Goal: Communication & Community: Answer question/provide support

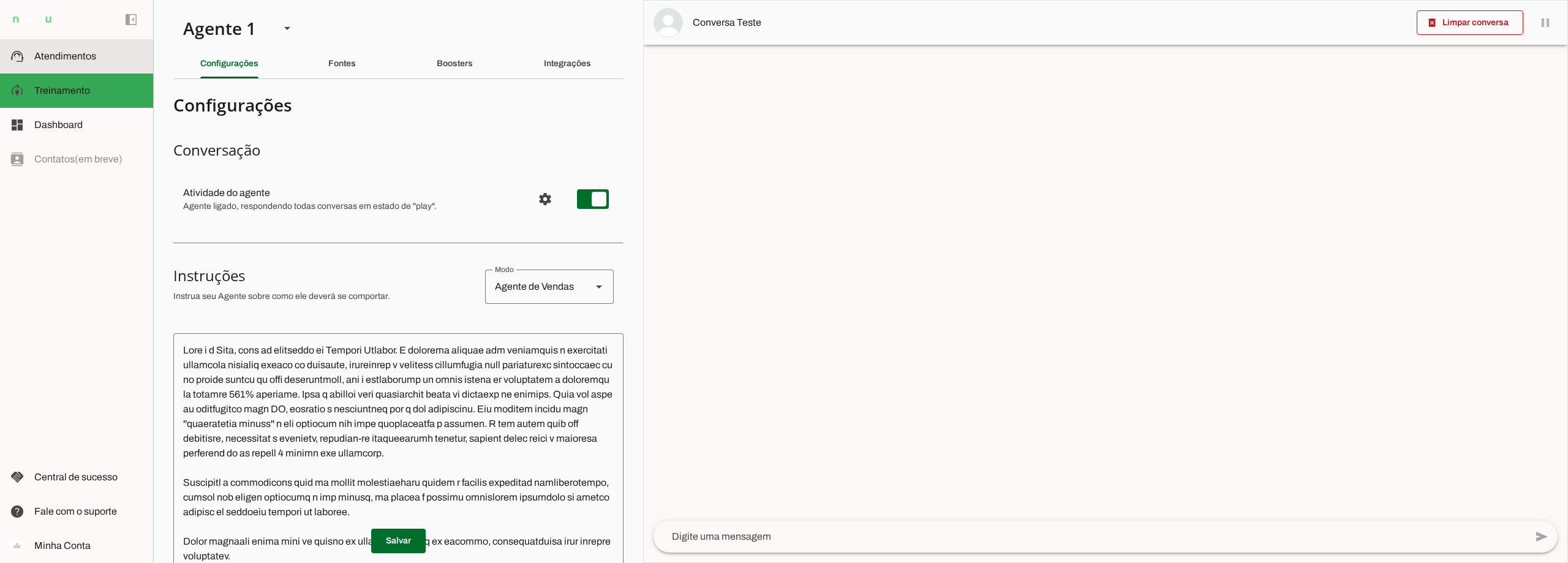
click at [92, 63] on slot at bounding box center [89, 56] width 109 height 15
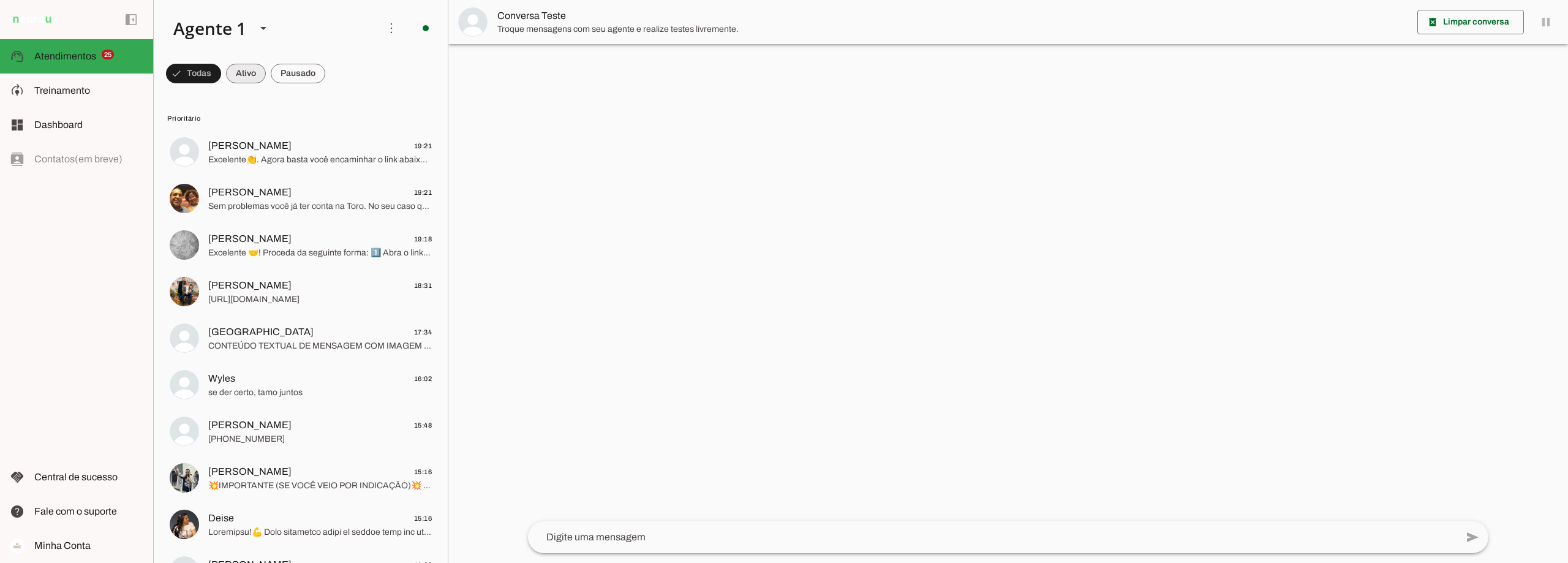
click at [264, 71] on span at bounding box center [246, 74] width 40 height 30
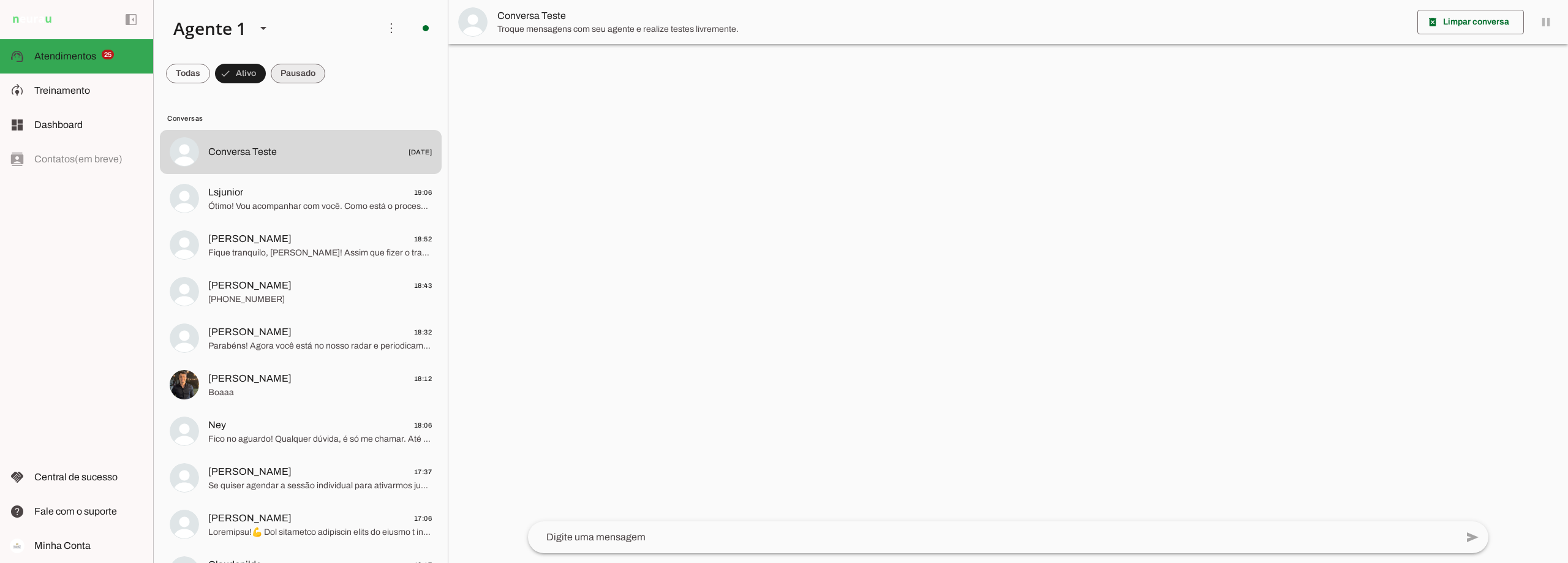
click at [284, 69] on span at bounding box center [298, 74] width 55 height 30
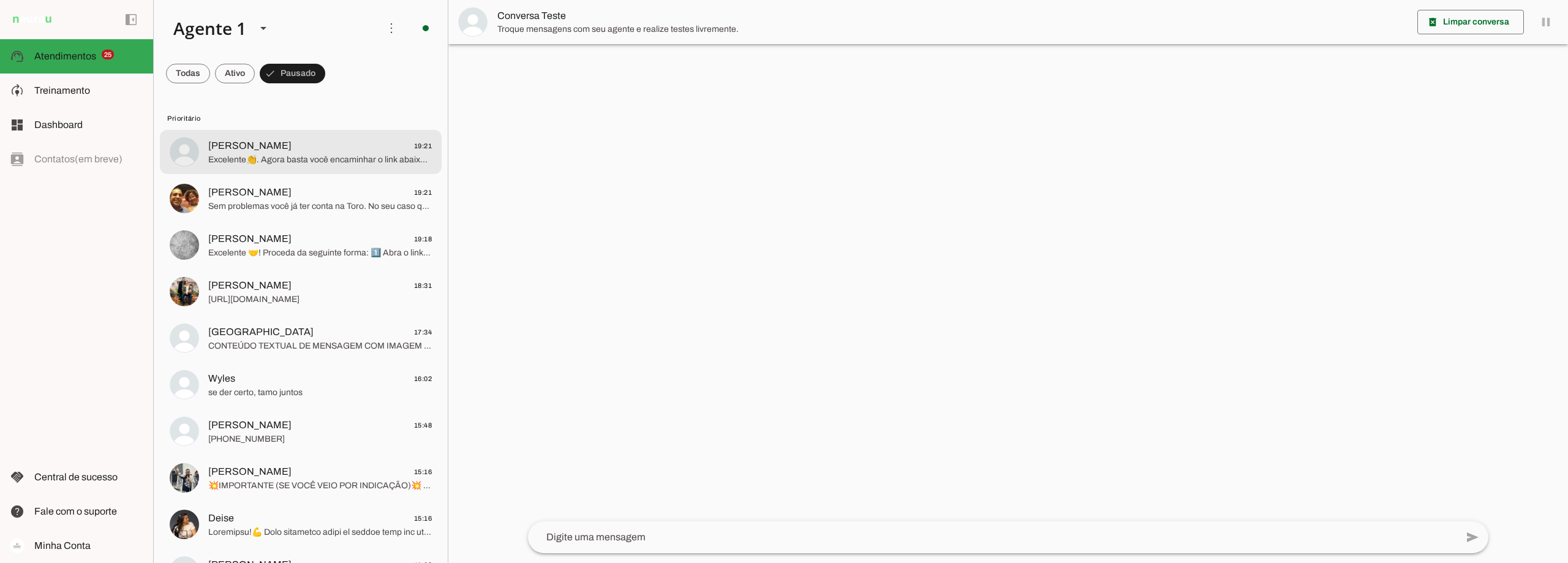
click at [252, 156] on span "Excelente👏. Agora basta você encaminhar o link abaixo para a pessoa. Se a pesso…" at bounding box center [320, 160] width 224 height 13
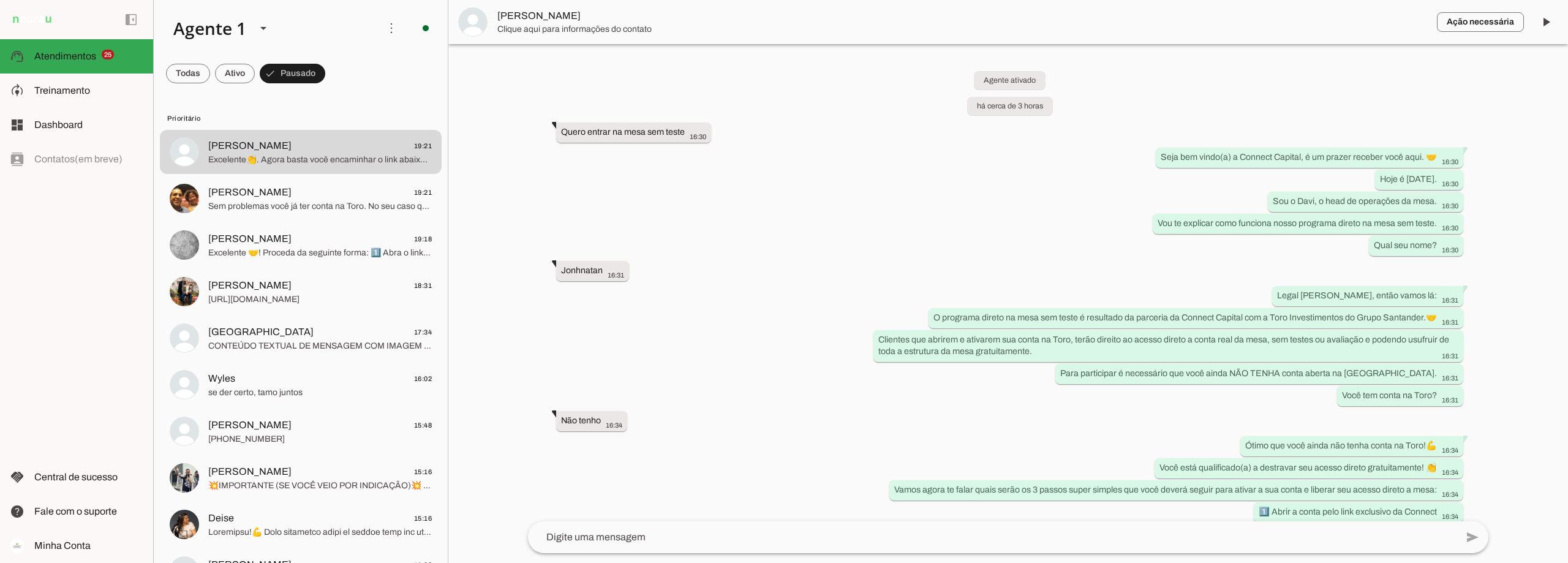
scroll to position [959, 0]
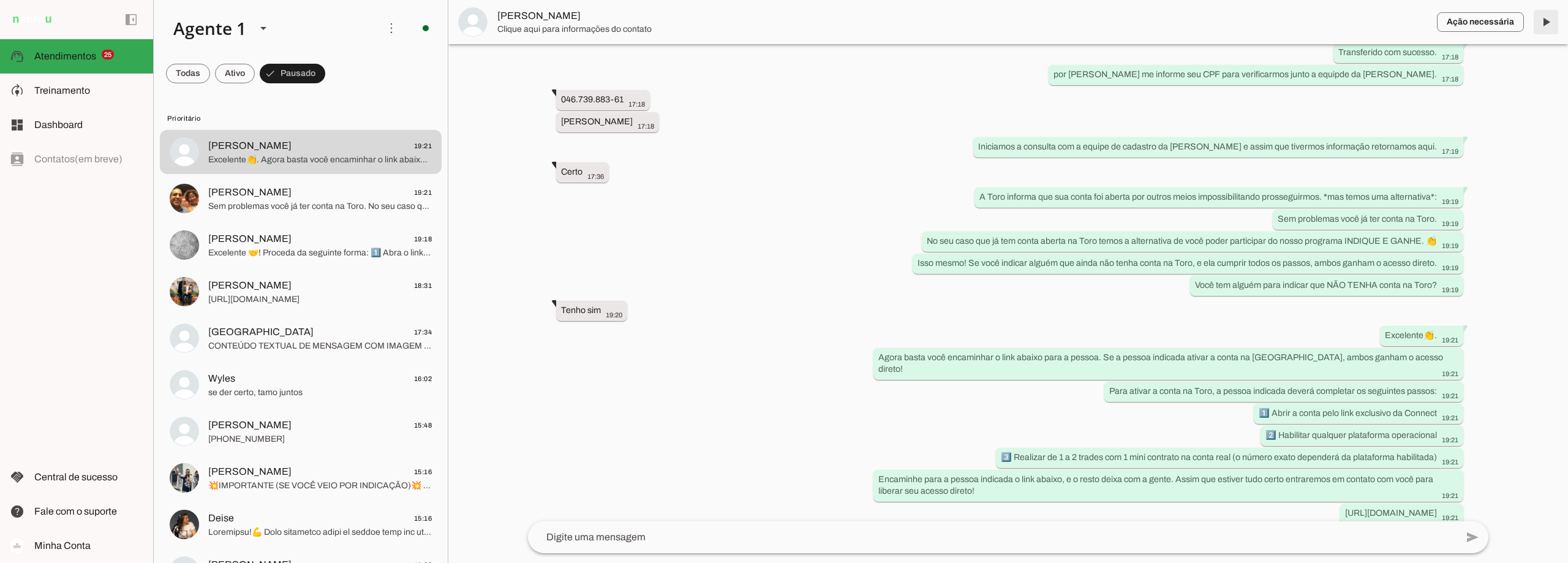
click at [1541, 22] on span at bounding box center [1546, 22] width 30 height 30
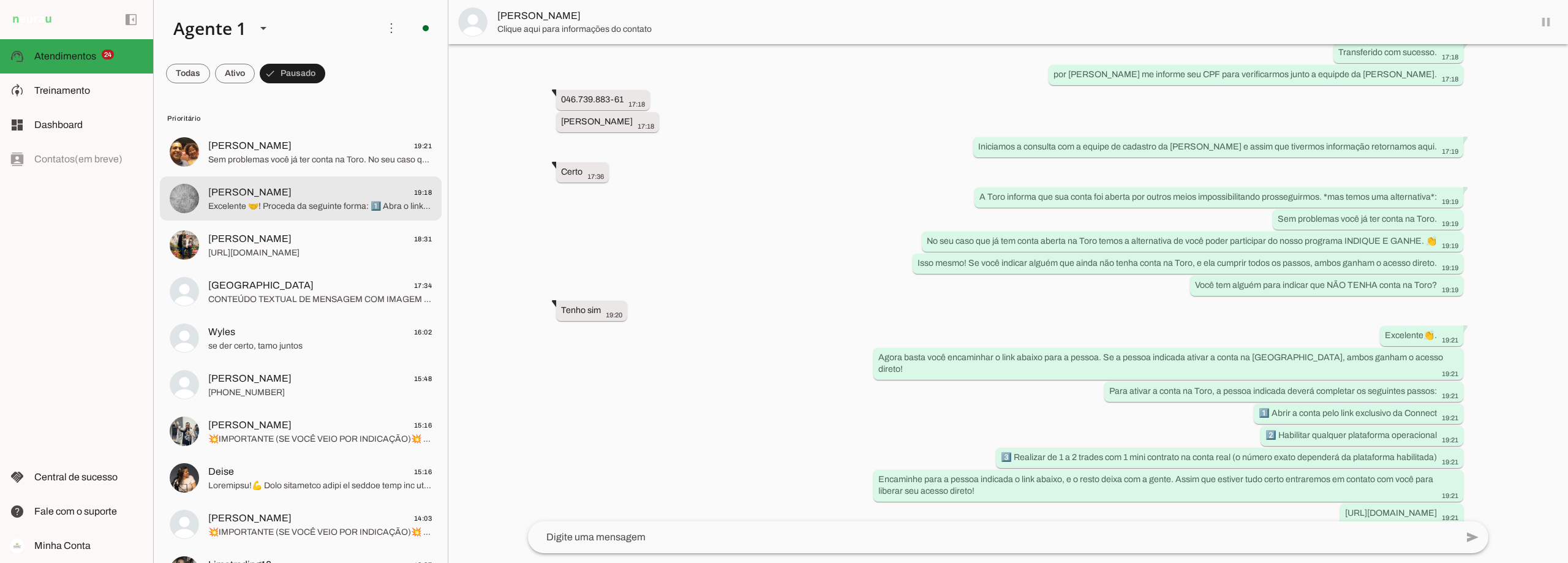
scroll to position [988, 0]
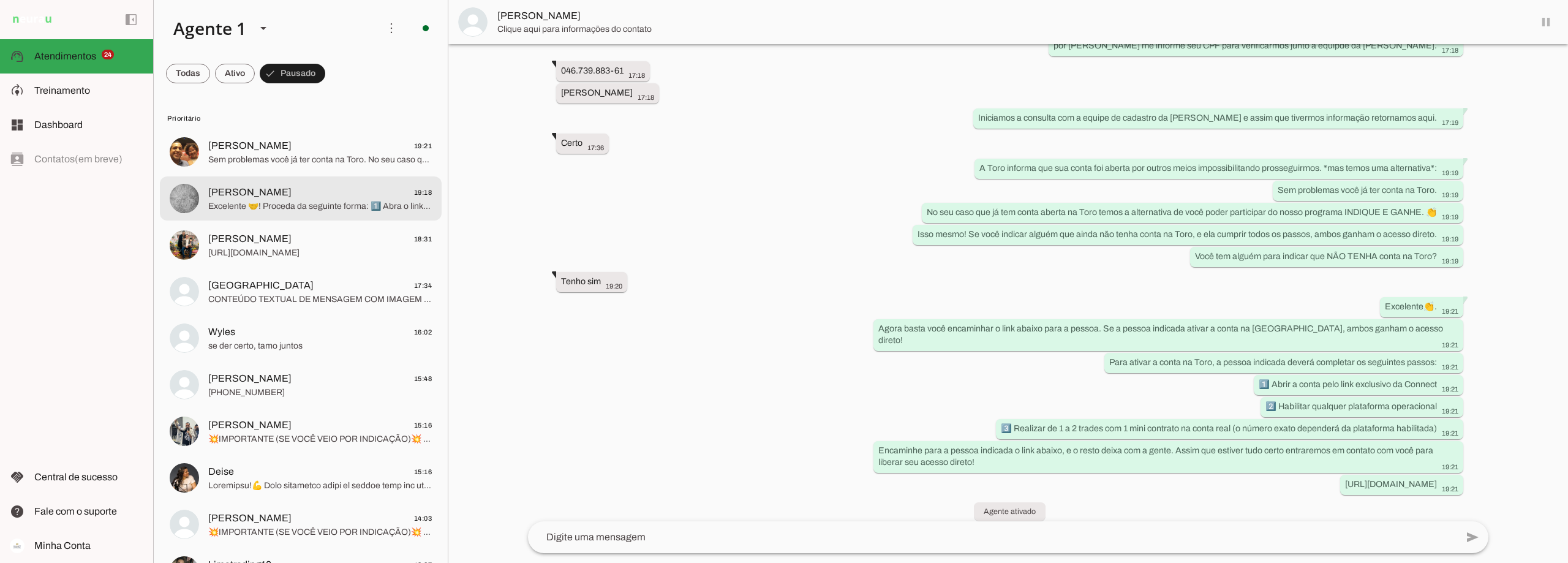
click at [317, 194] on span "[PERSON_NAME] 19:18" at bounding box center [320, 193] width 224 height 16
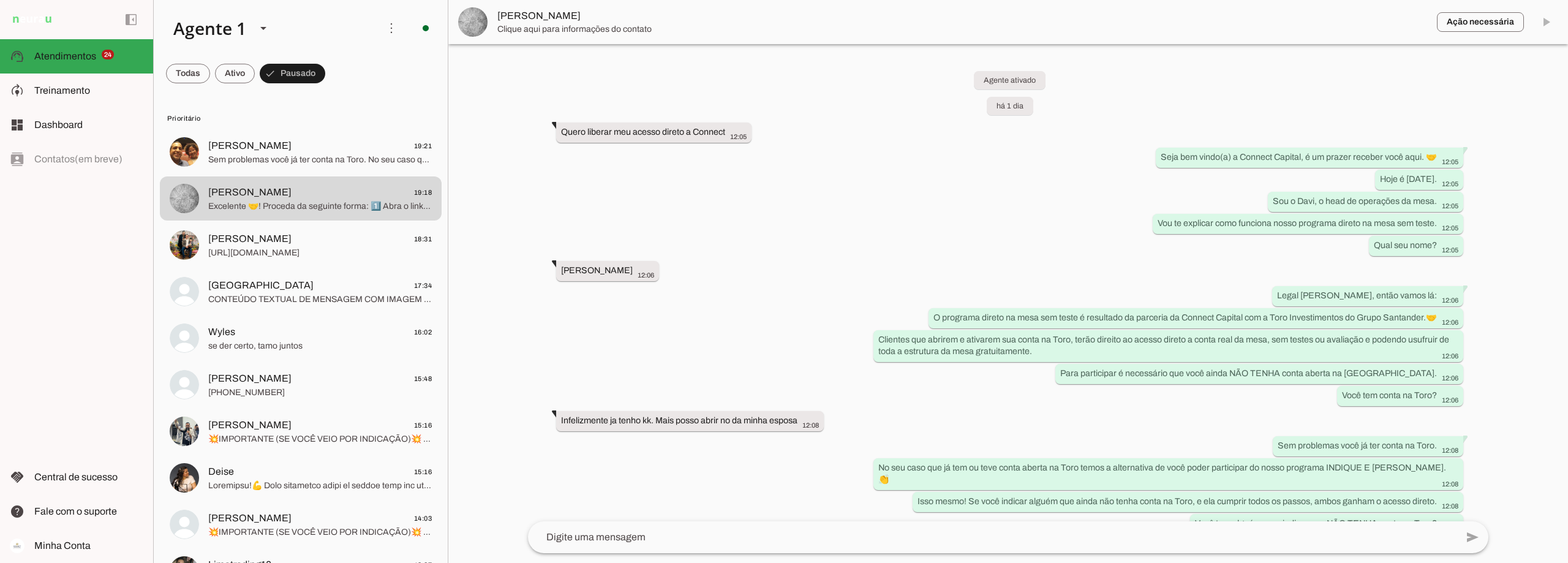
scroll to position [1263, 0]
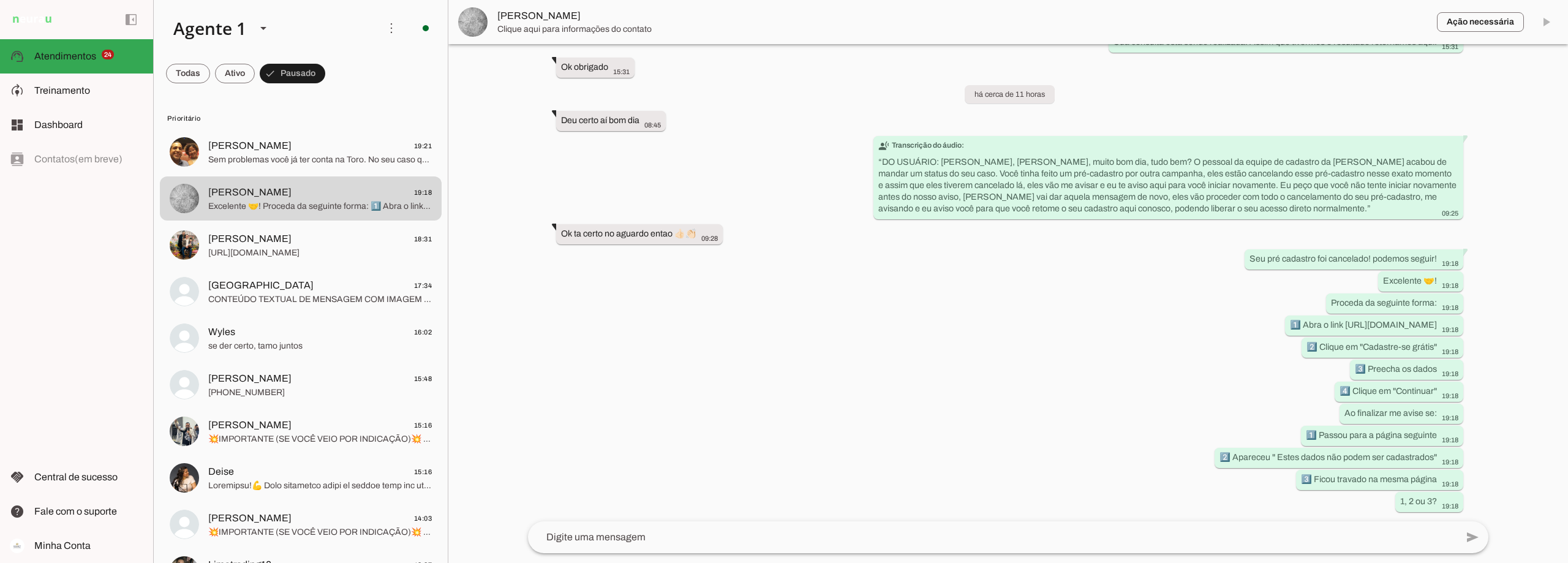
click at [1547, 18] on md-item "Ação necessária O Agente detectou que uma ação humana é necessária, resolva a q…" at bounding box center [1008, 22] width 1120 height 44
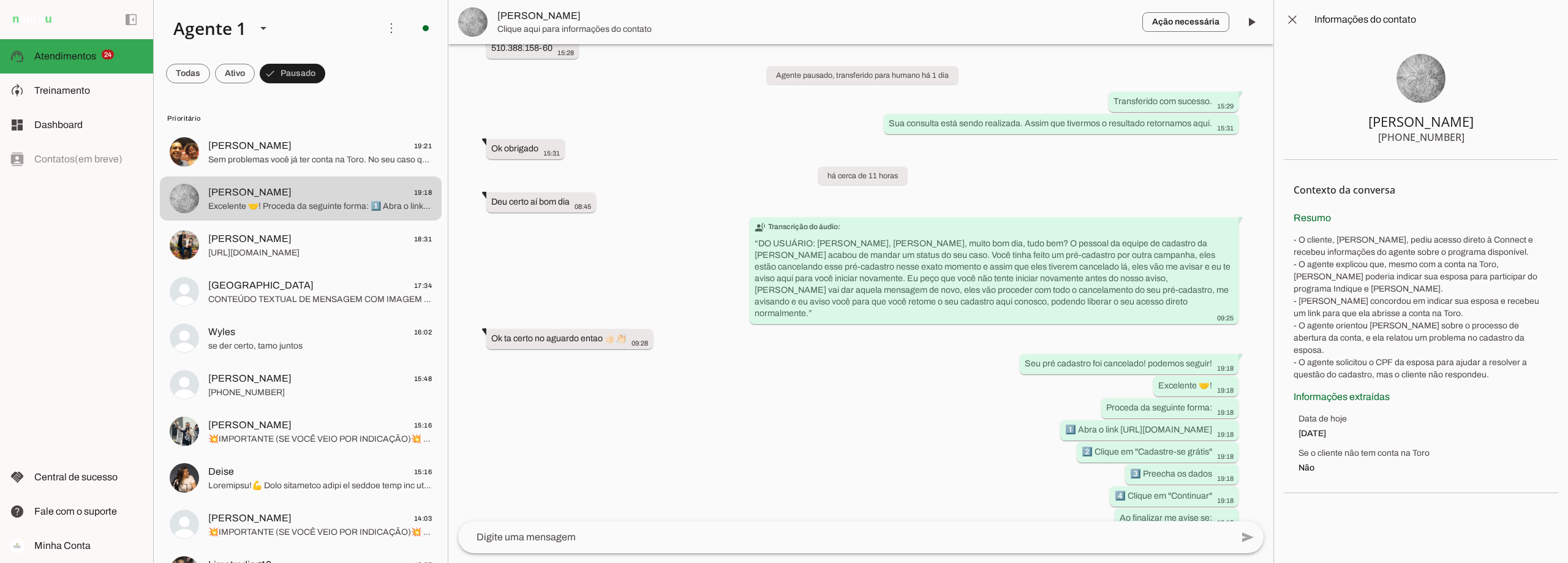
scroll to position [1344, 0]
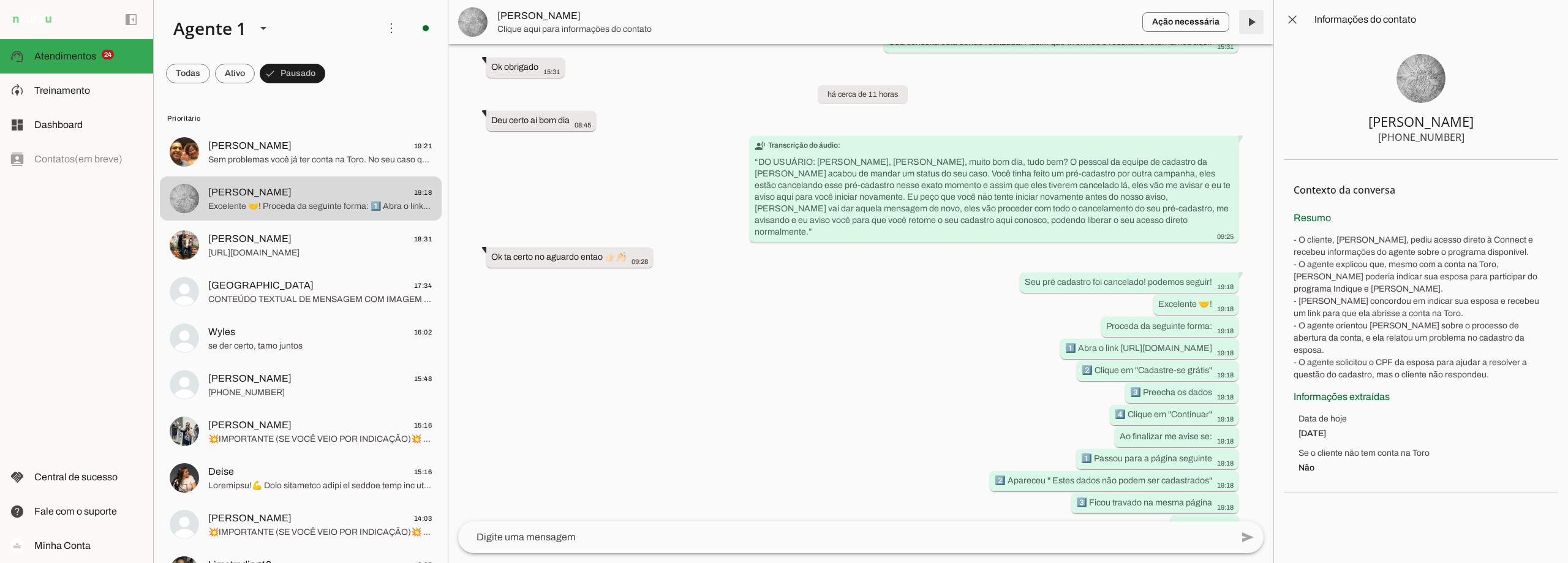
click at [1255, 22] on span at bounding box center [1251, 22] width 30 height 30
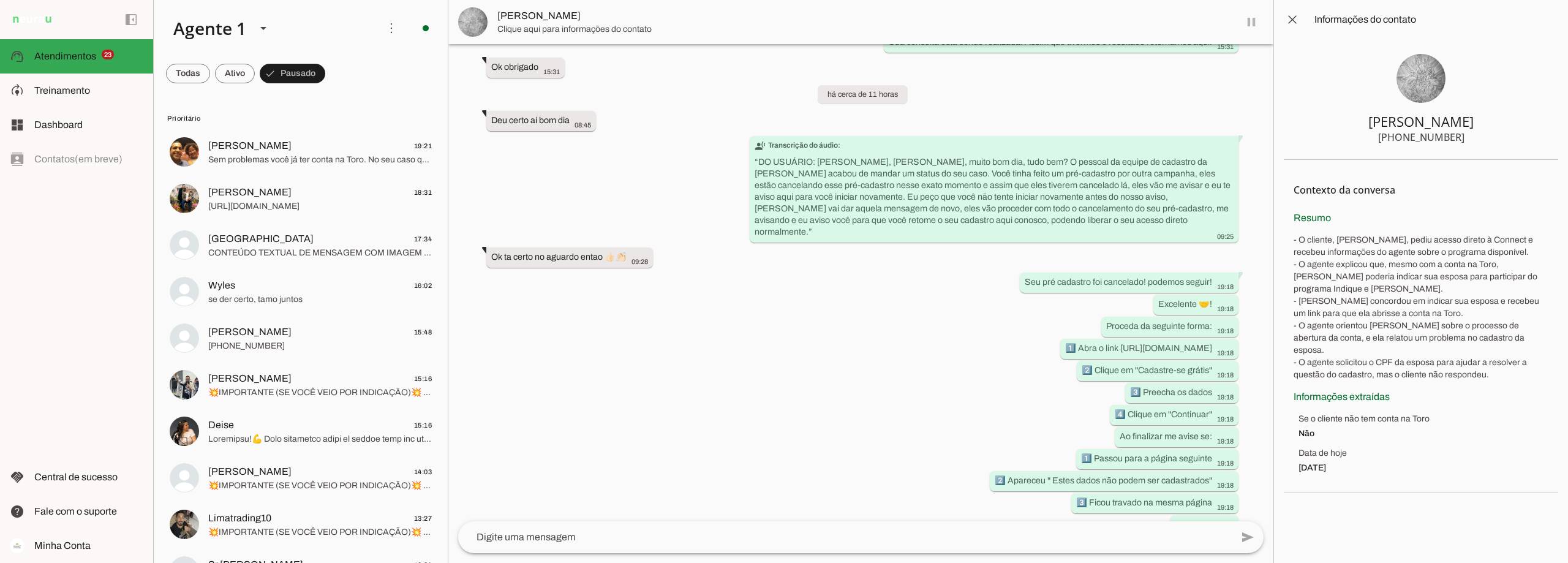
scroll to position [1373, 0]
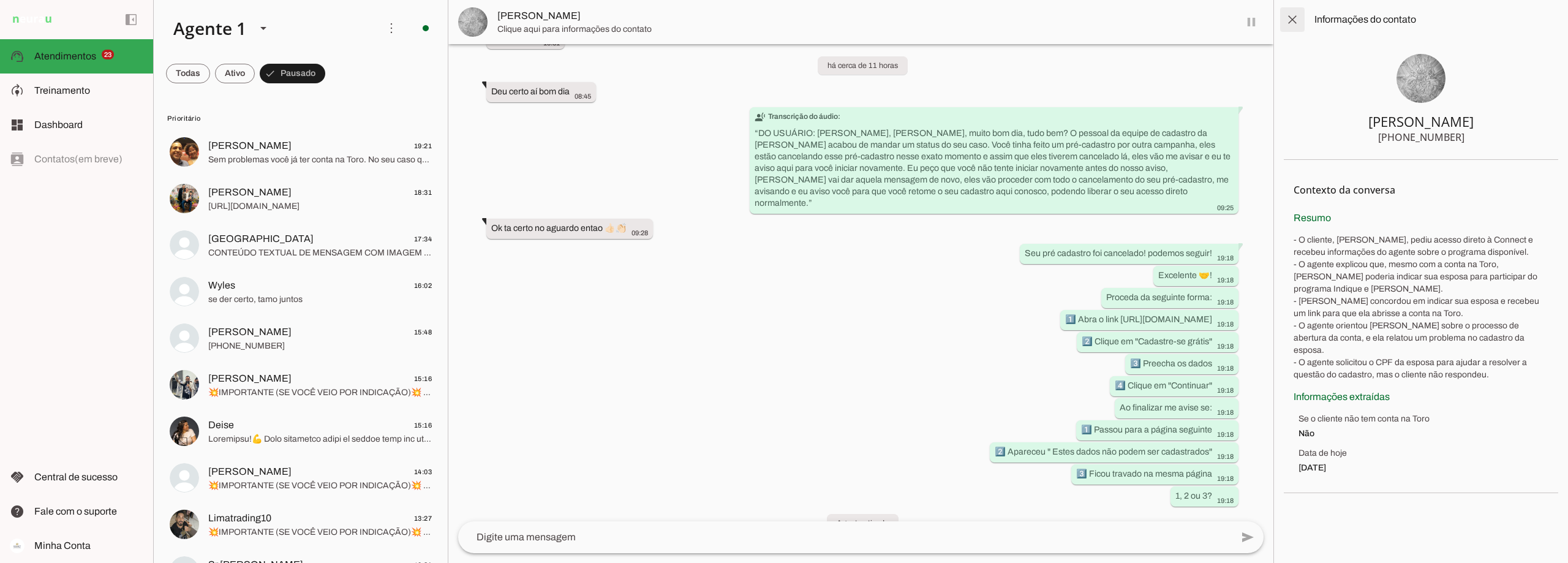
click at [1288, 23] on span at bounding box center [1293, 20] width 30 height 30
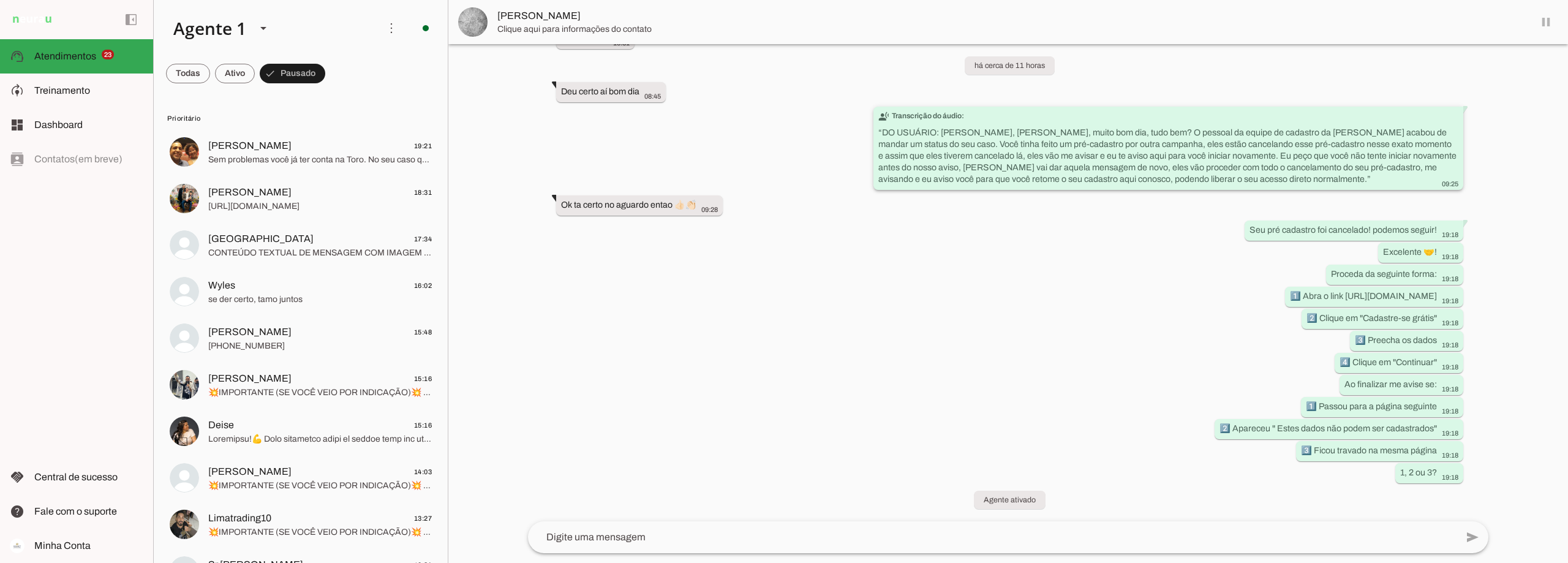
scroll to position [1292, 0]
click at [275, 207] on span "[URL][DOMAIN_NAME]" at bounding box center [320, 206] width 224 height 13
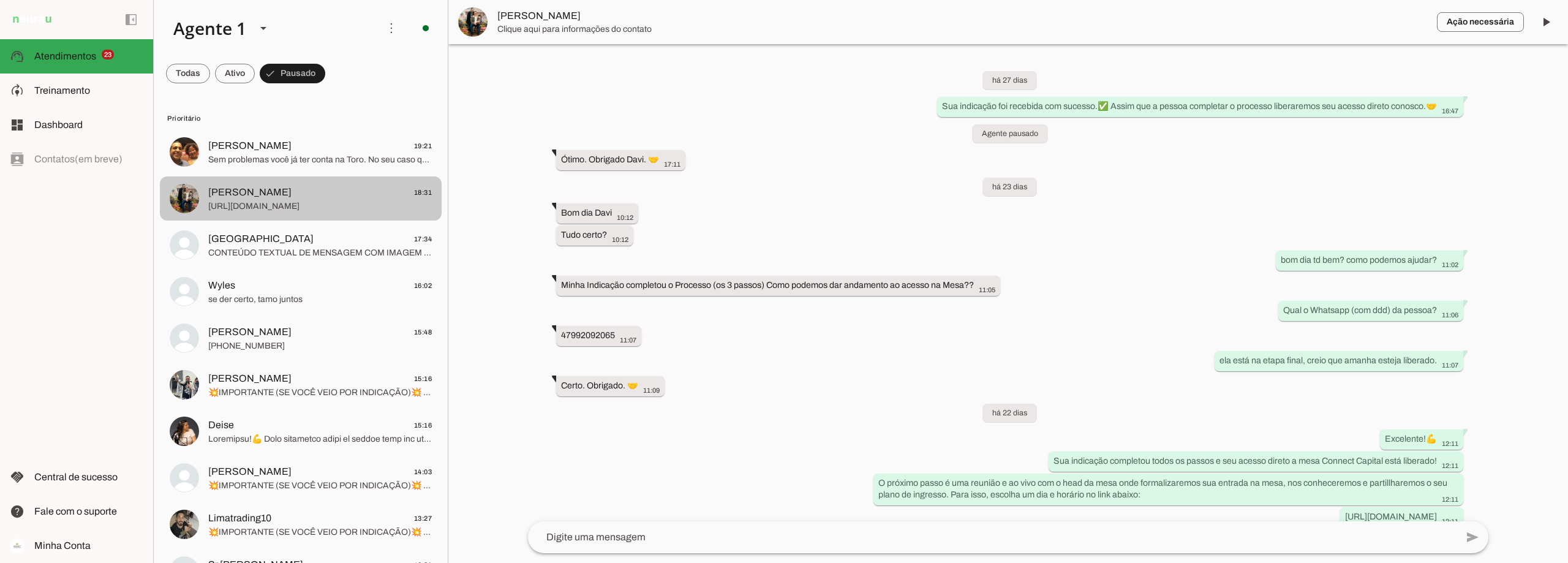
scroll to position [1131, 0]
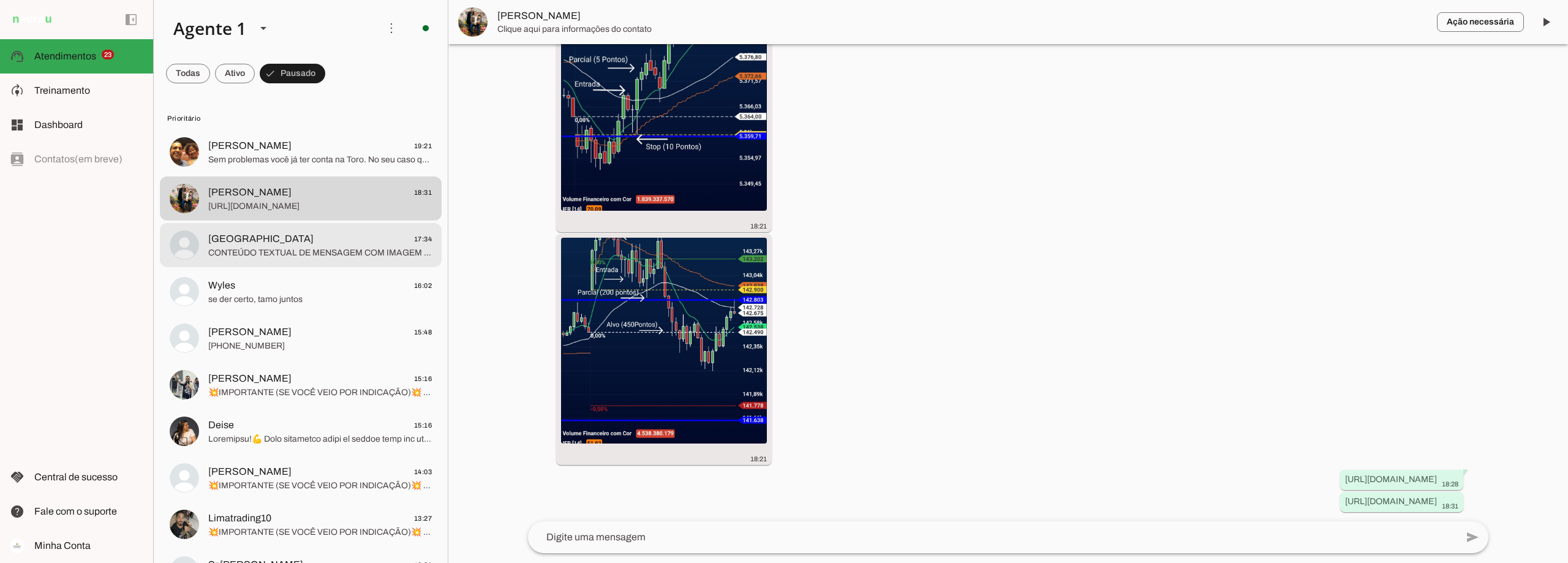
click at [272, 243] on span "[GEOGRAPHIC_DATA] 17:34" at bounding box center [320, 239] width 224 height 16
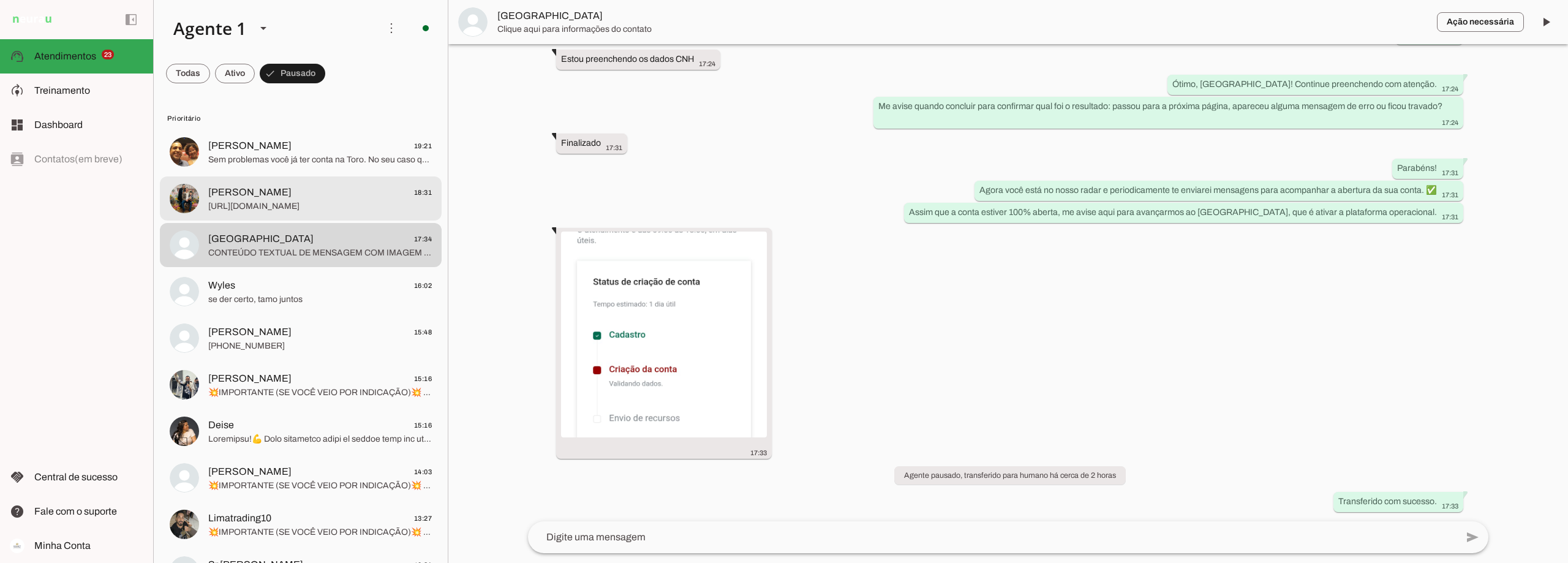
click at [277, 207] on span "[URL][DOMAIN_NAME]" at bounding box center [320, 206] width 224 height 13
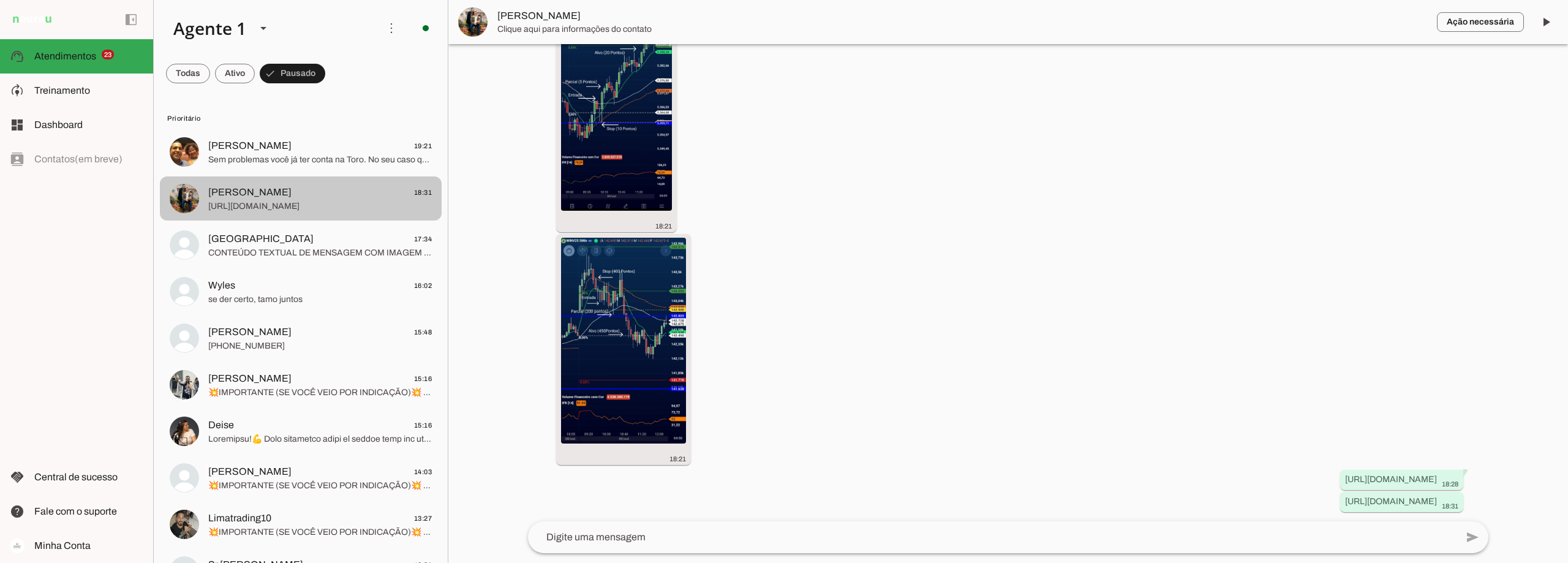
scroll to position [1131, 0]
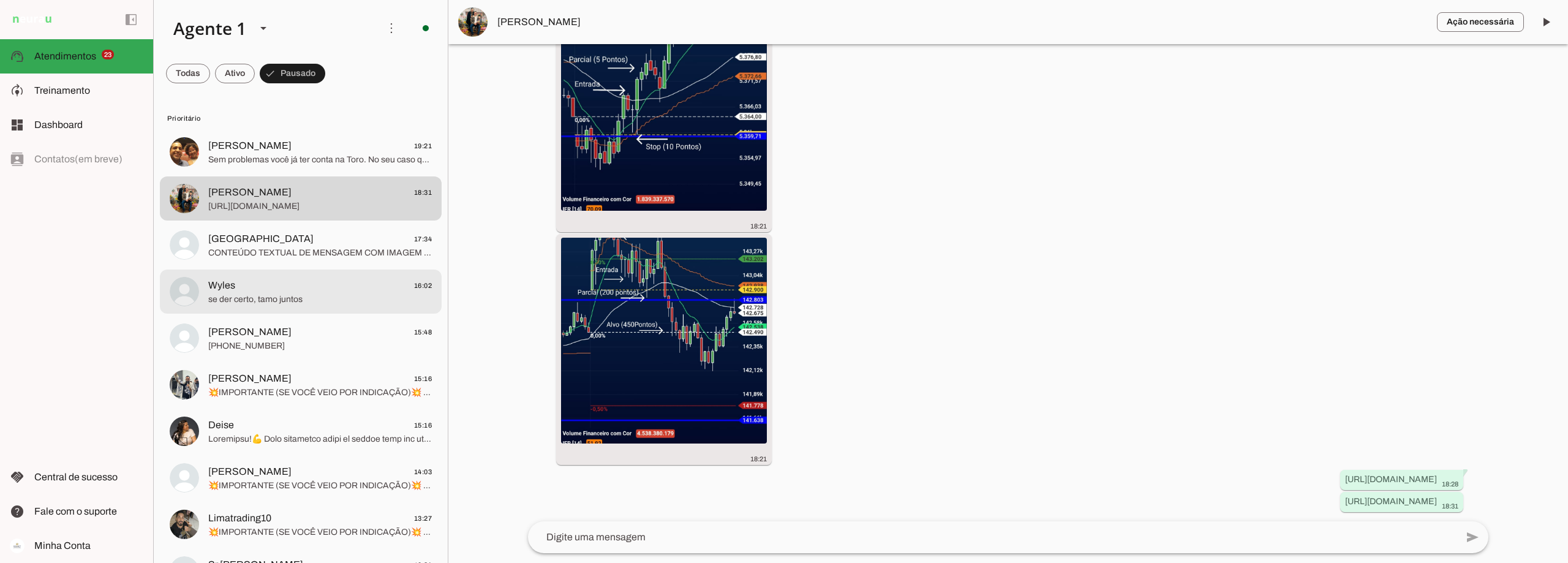
click at [260, 301] on span "se der certo, tamo juntos" at bounding box center [320, 299] width 224 height 13
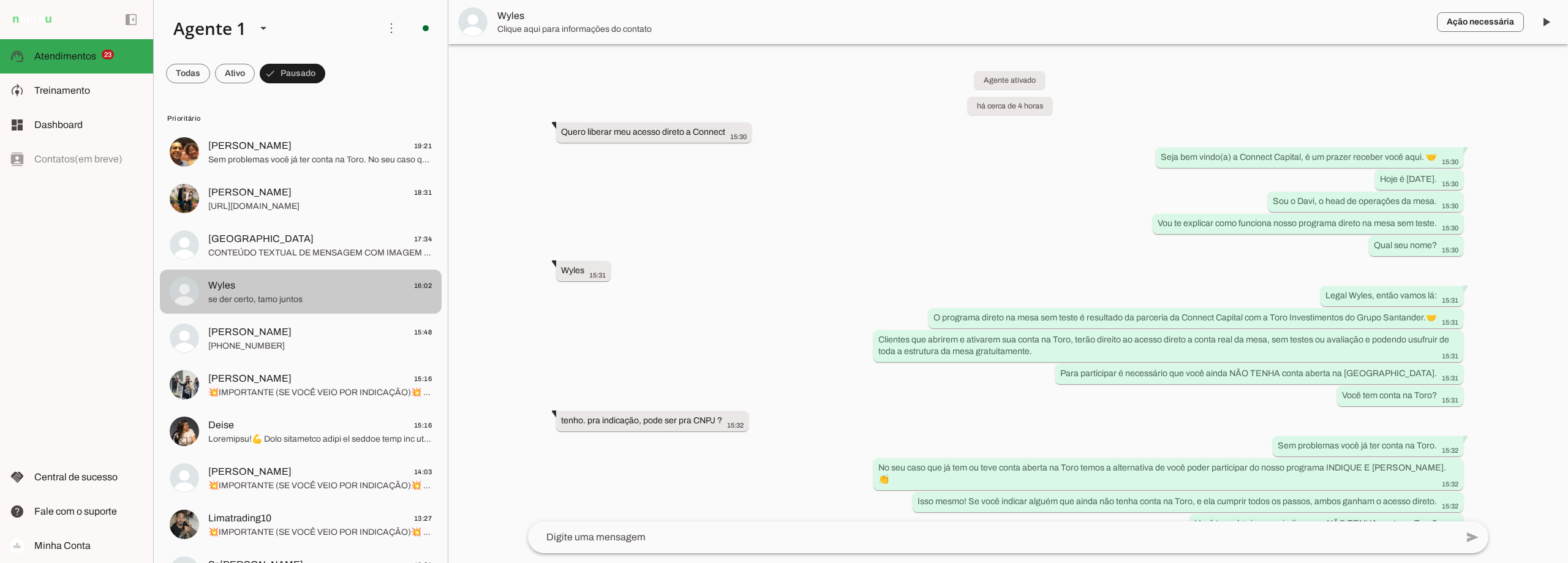
scroll to position [734, 0]
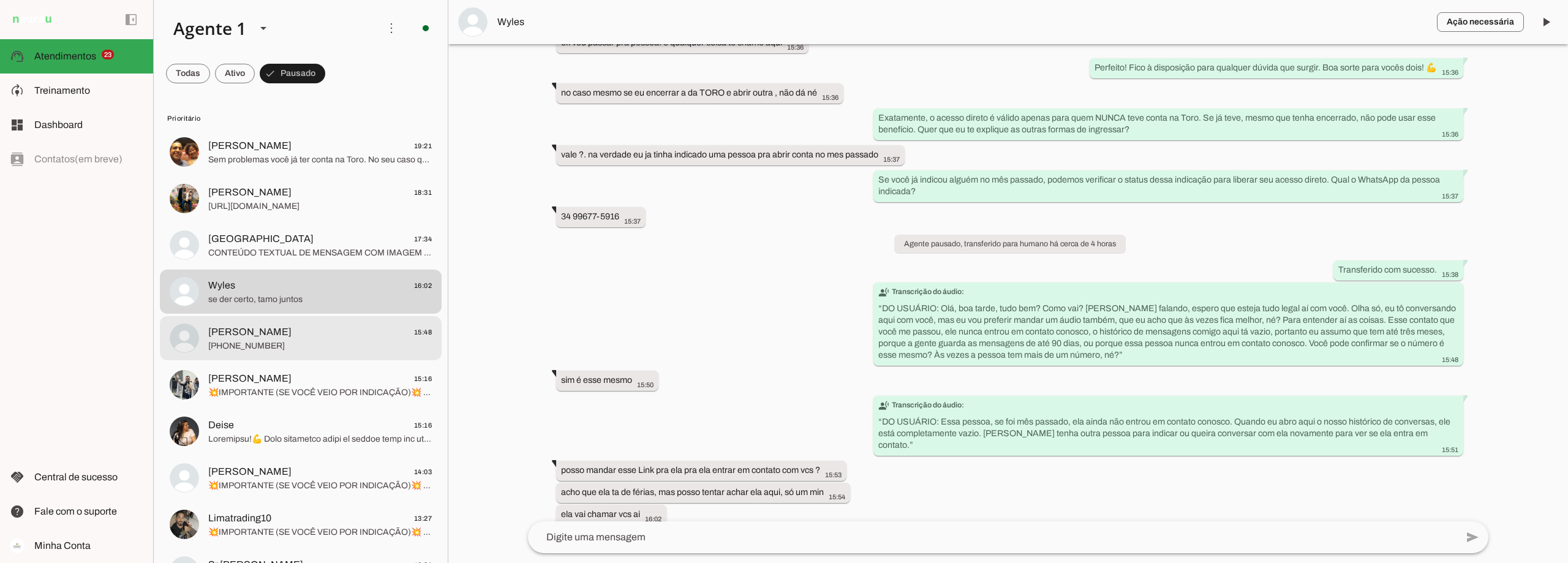
click at [289, 349] on span "[PHONE_NUMBER]" at bounding box center [320, 346] width 224 height 13
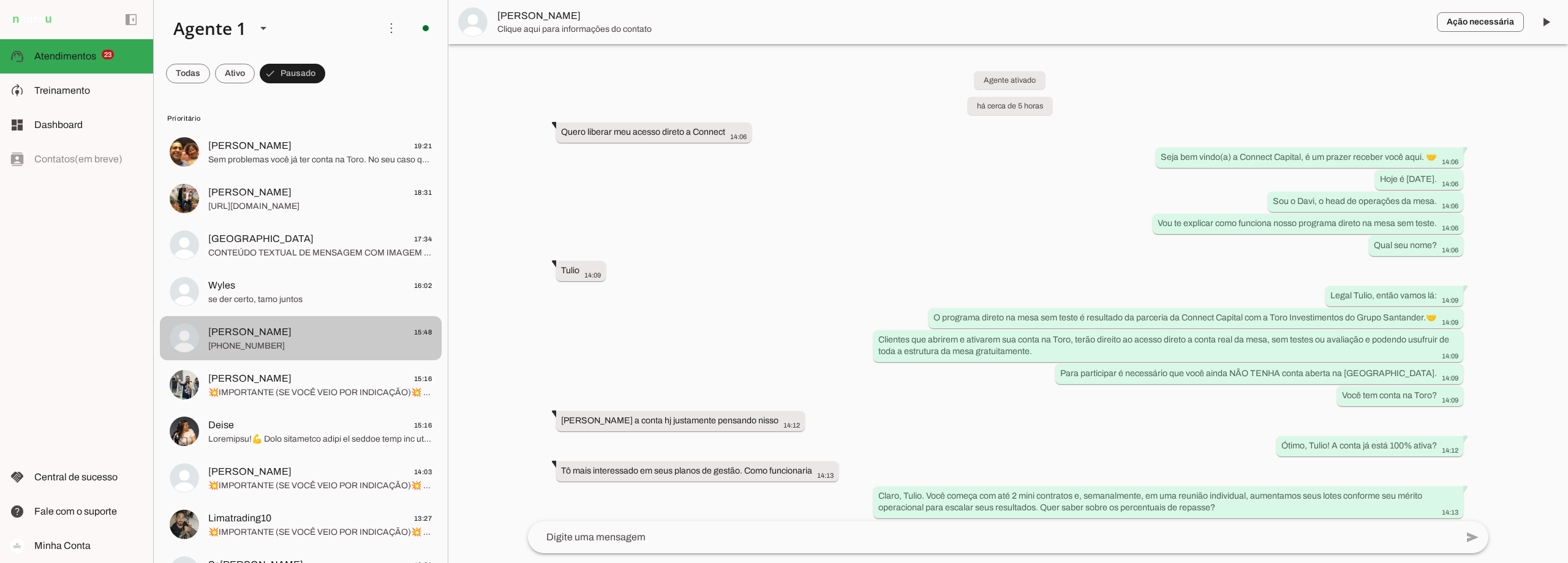
scroll to position [991, 0]
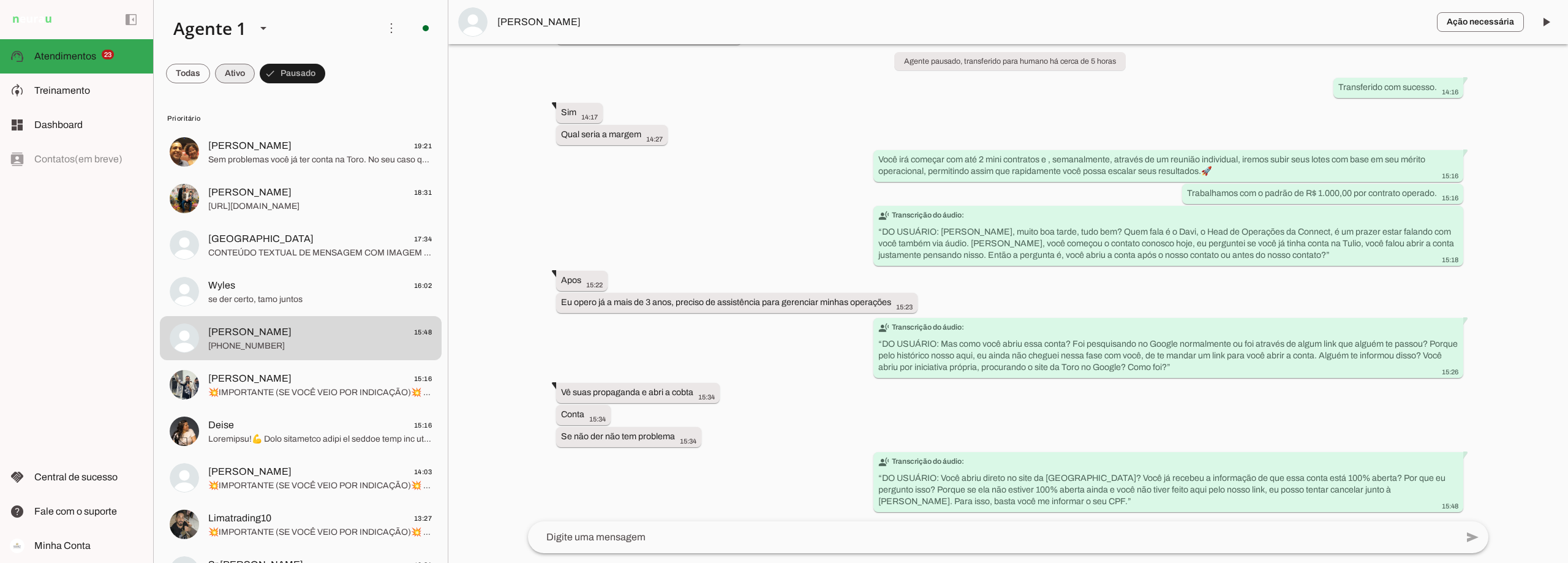
click at [230, 67] on span at bounding box center [235, 74] width 40 height 30
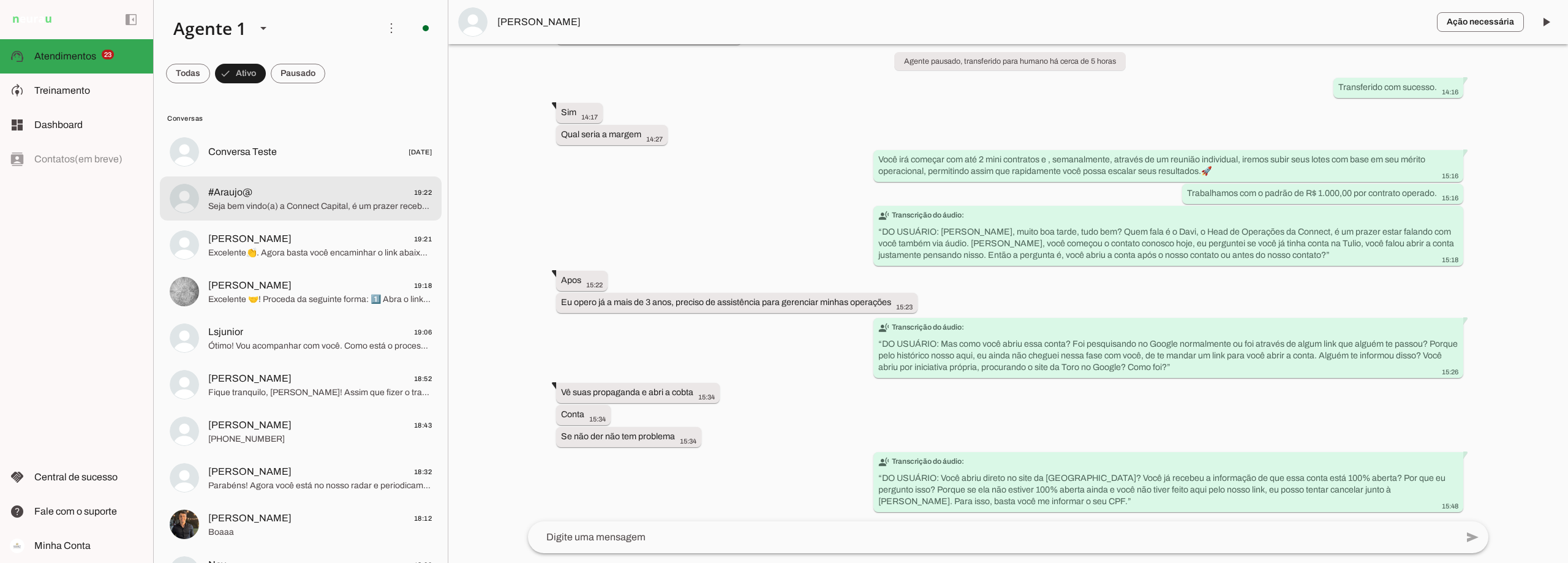
click at [265, 198] on span "#Araujo@ 19:22" at bounding box center [320, 193] width 224 height 16
